Goal: Book appointment/travel/reservation

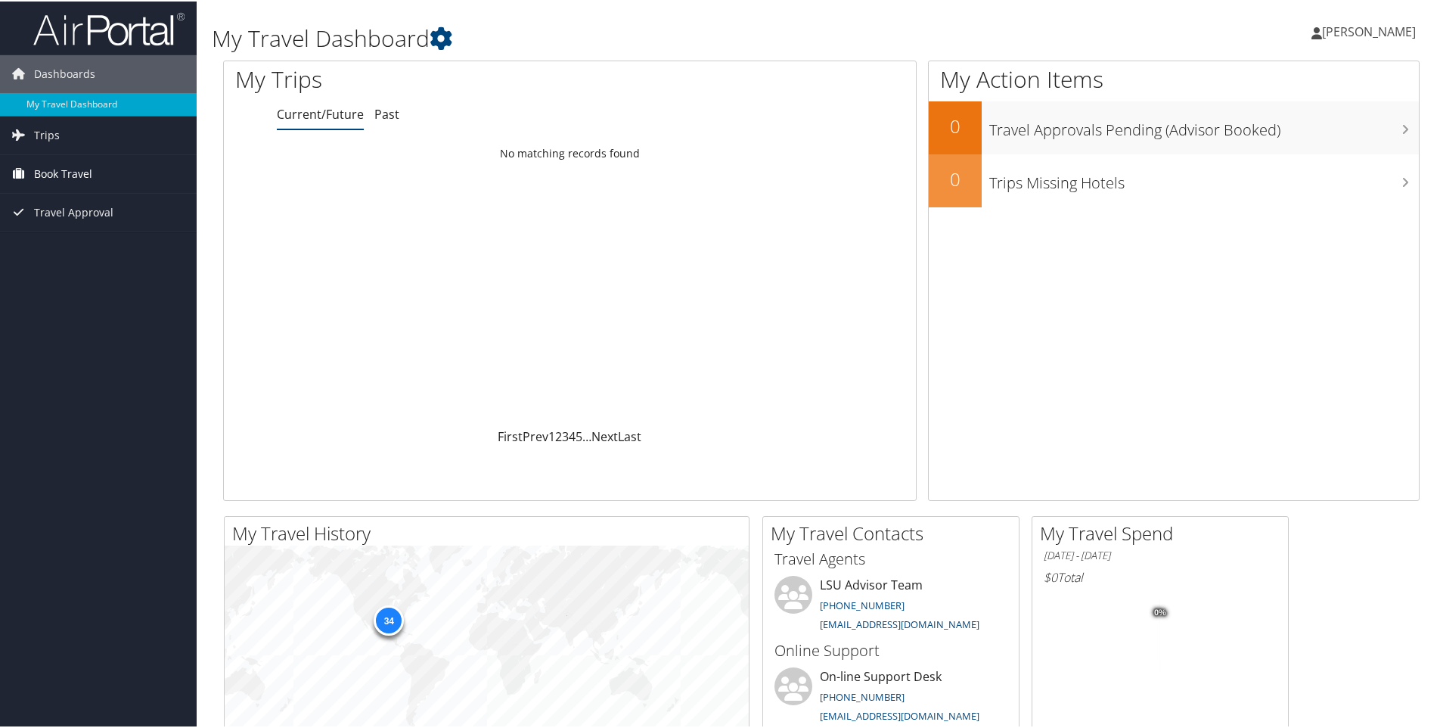
click at [54, 165] on span "Book Travel" at bounding box center [63, 173] width 58 height 38
click at [87, 222] on link "Book/Manage Online Trips" at bounding box center [98, 225] width 197 height 23
